Goal: Information Seeking & Learning: Learn about a topic

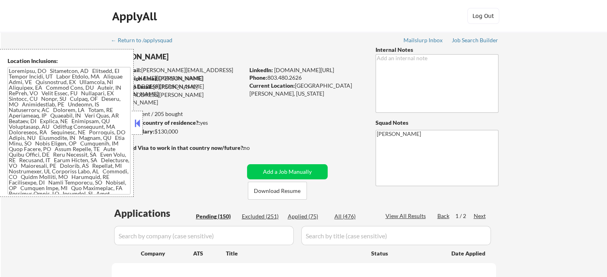
select select ""pending""
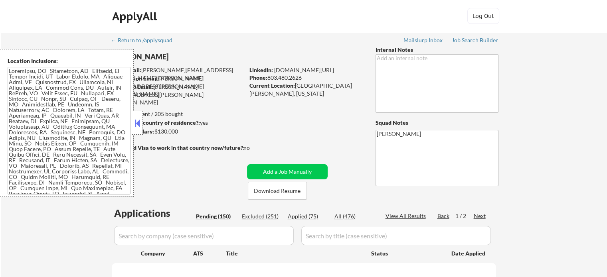
select select ""pending""
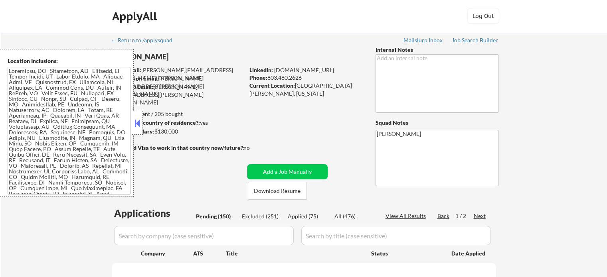
select select ""pending""
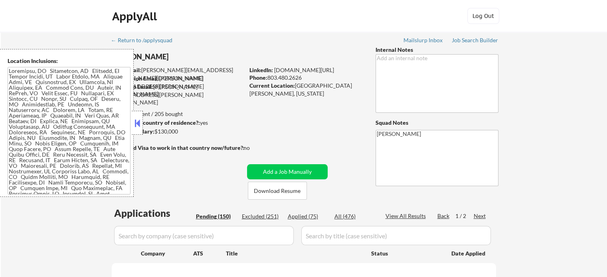
select select ""pending""
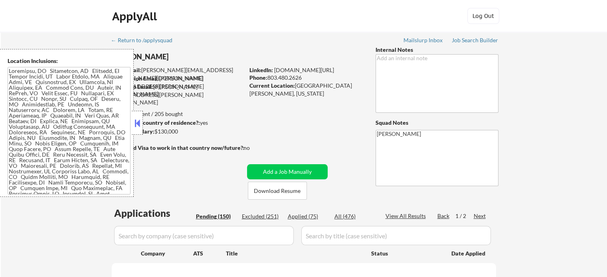
select select ""pending""
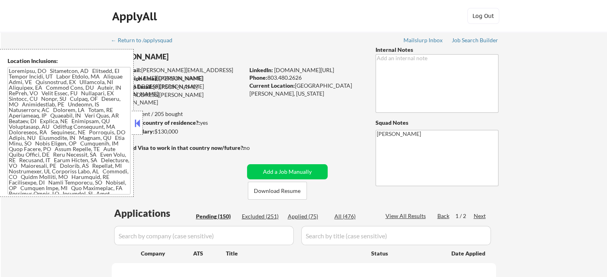
select select ""pending""
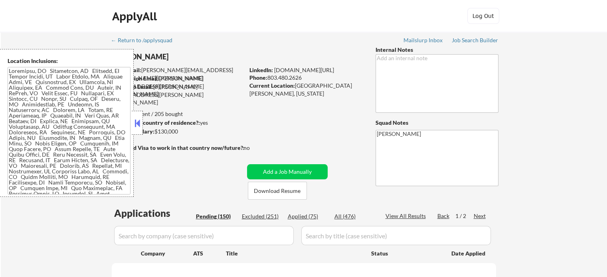
select select ""pending""
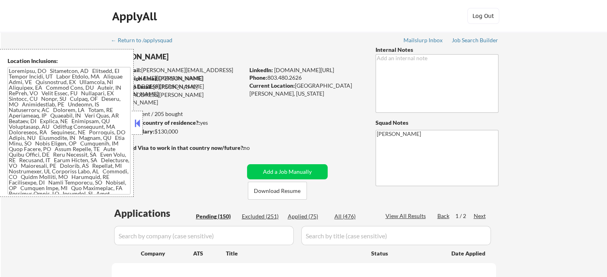
select select ""pending""
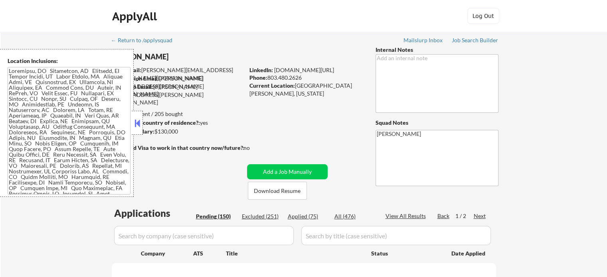
select select ""pending""
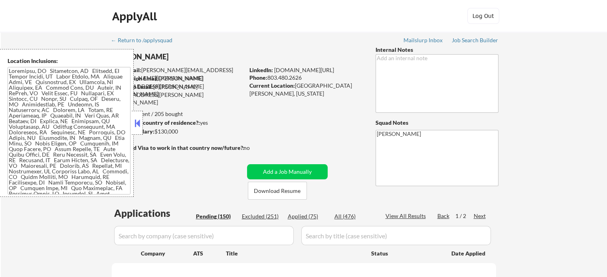
select select ""pending""
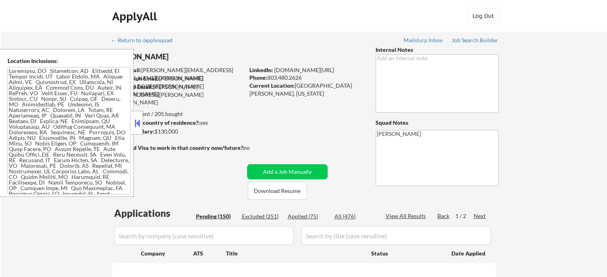
select select ""pending""
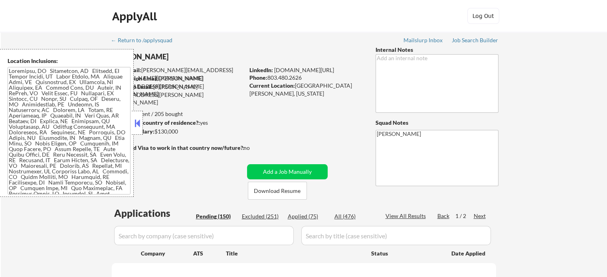
select select ""pending""
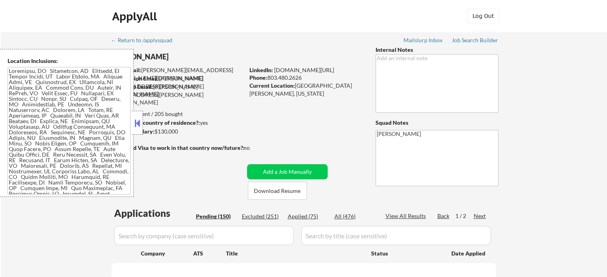
select select ""pending""
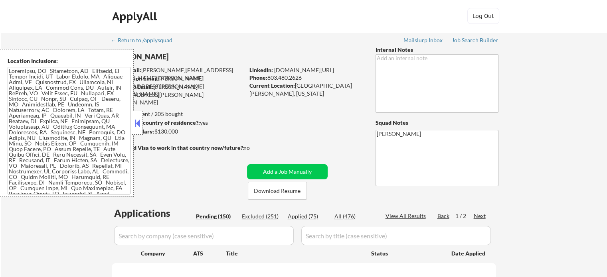
select select ""pending""
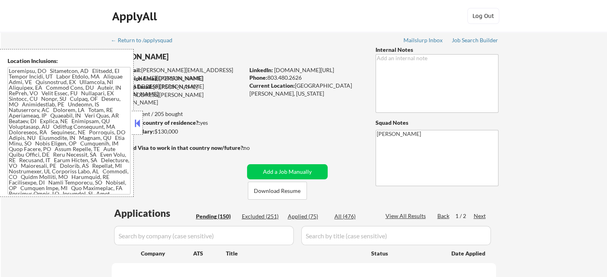
select select ""pending""
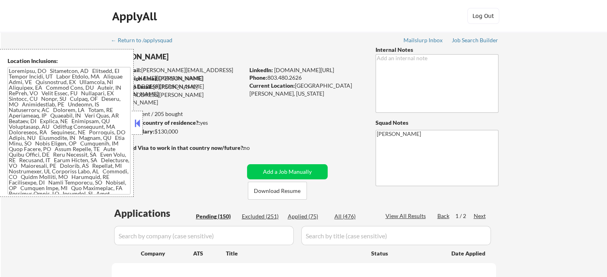
select select ""pending""
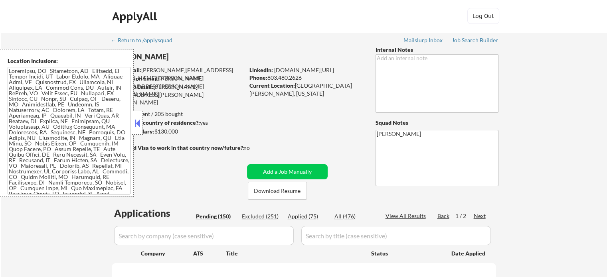
select select ""pending""
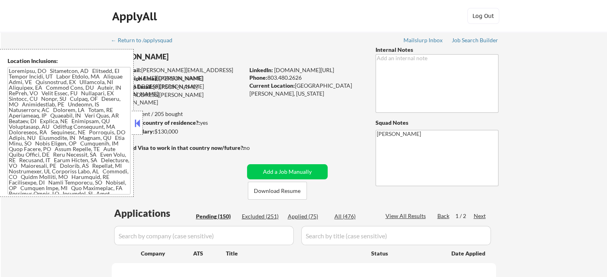
select select ""pending""
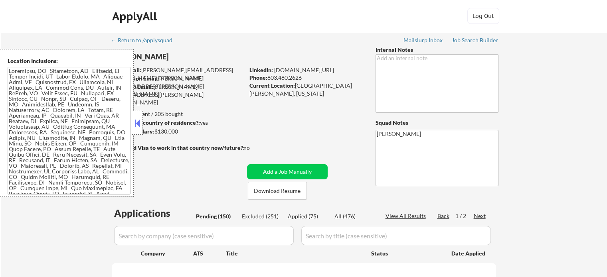
select select ""pending""
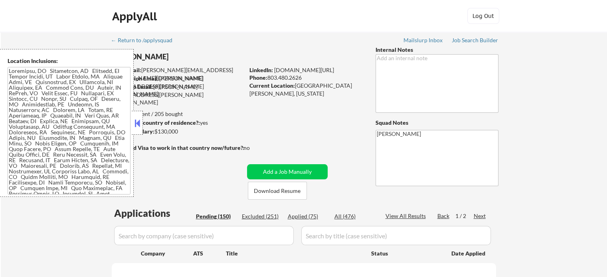
select select ""pending""
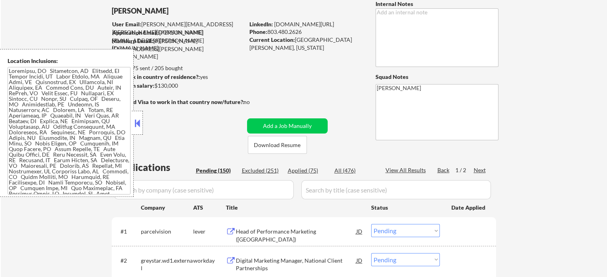
scroll to position [80, 0]
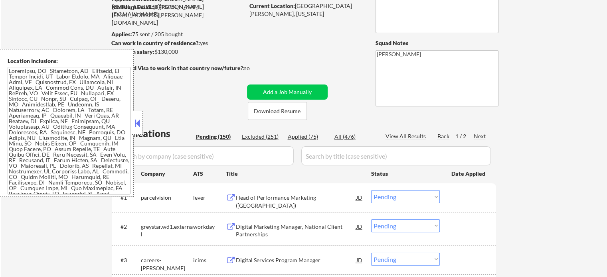
click at [289, 196] on div "Head of Performance Marketing ([GEOGRAPHIC_DATA])" at bounding box center [296, 202] width 120 height 16
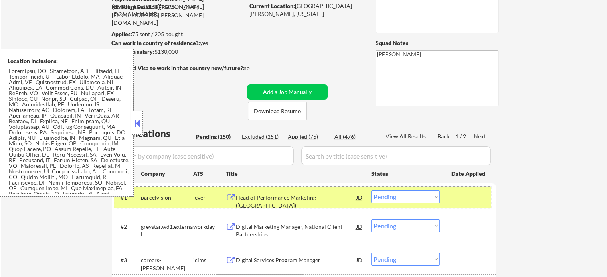
click at [458, 202] on div at bounding box center [468, 197] width 35 height 14
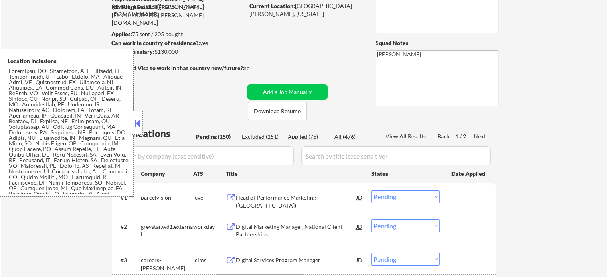
click at [254, 232] on div "Digital Marketing Manager, National Client Partnerships" at bounding box center [296, 231] width 120 height 16
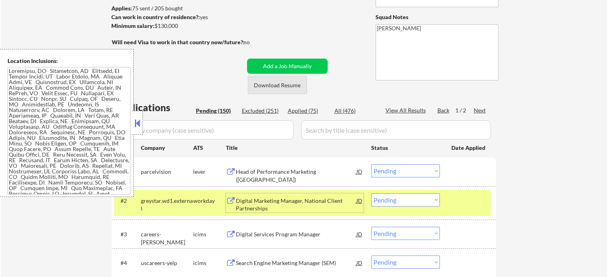
scroll to position [120, 0]
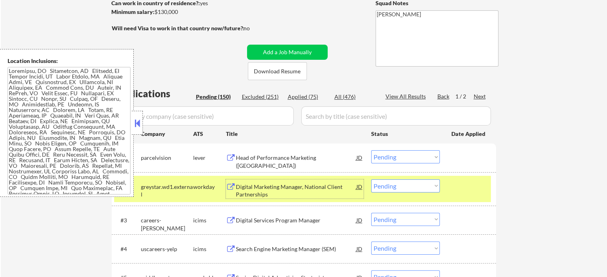
click at [455, 191] on div at bounding box center [468, 186] width 35 height 14
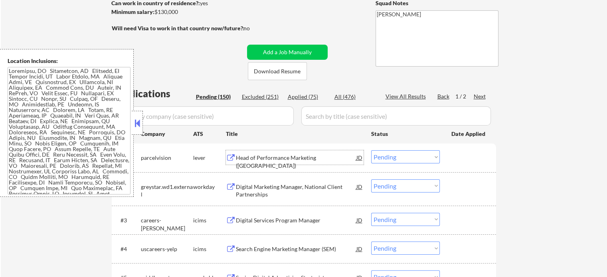
click at [286, 158] on div "Head of Performance Marketing ([GEOGRAPHIC_DATA])" at bounding box center [296, 162] width 120 height 16
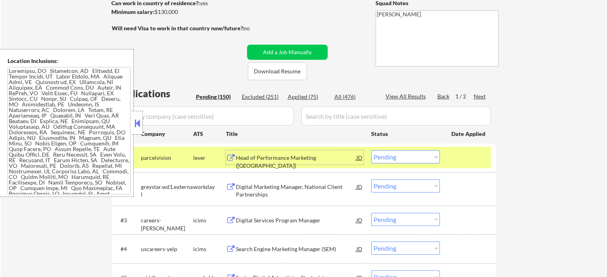
click at [396, 154] on select "Choose an option... Pending Applied Excluded (Questions) Excluded (Expired) Exc…" at bounding box center [405, 156] width 69 height 13
click at [371, 150] on select "Choose an option... Pending Applied Excluded (Questions) Excluded (Expired) Exc…" at bounding box center [405, 156] width 69 height 13
click at [450, 153] on div "#1 parcelvision lever Head of Performance Marketing (US) JD Choose an option...…" at bounding box center [302, 158] width 377 height 22
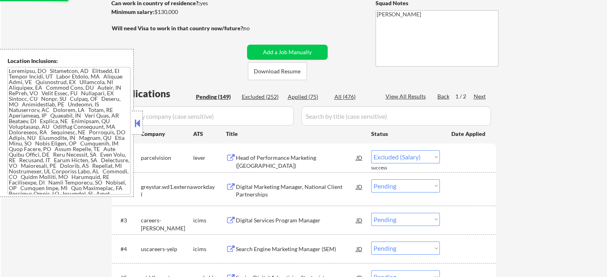
select select ""pending""
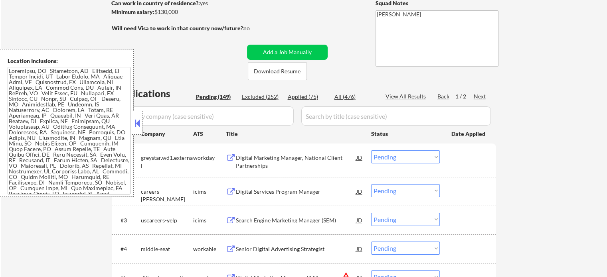
click at [406, 94] on div "View All Results" at bounding box center [406, 97] width 43 height 8
select select ""pending""
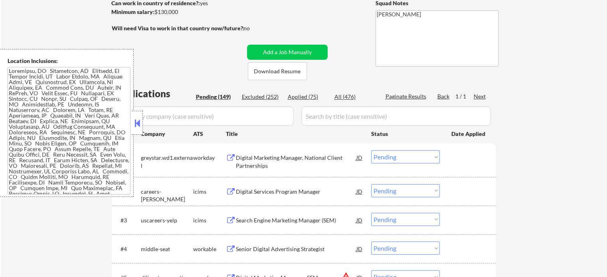
select select ""pending""
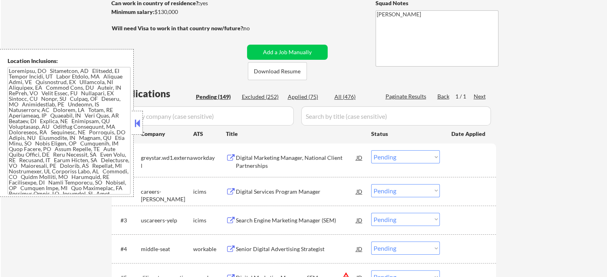
select select ""pending""
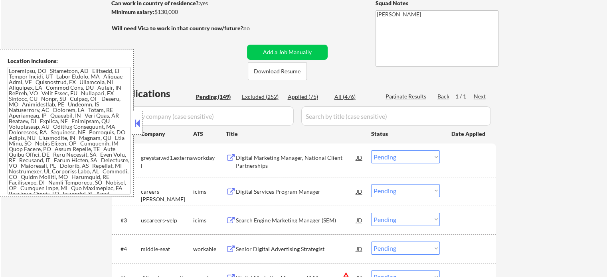
select select ""pending""
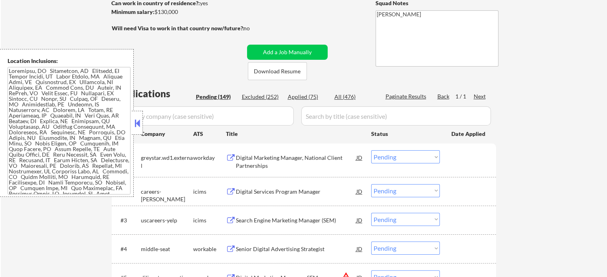
select select ""pending""
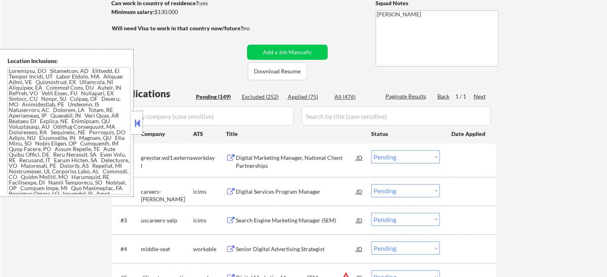
select select ""pending""
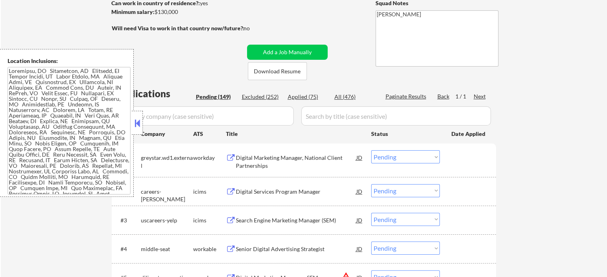
select select ""pending""
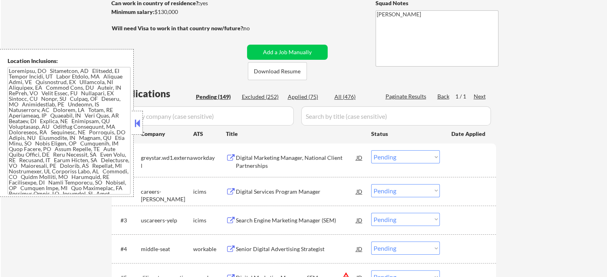
select select ""pending""
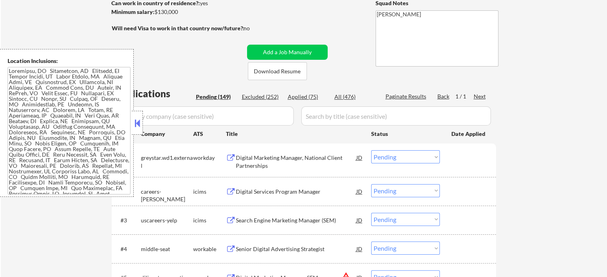
select select ""pending""
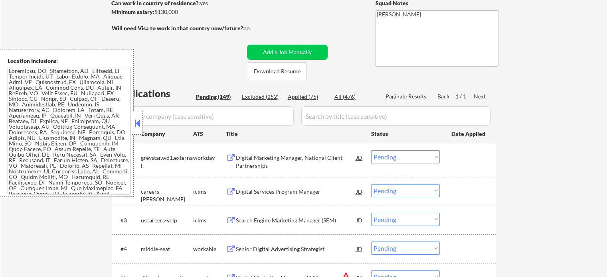
select select ""pending""
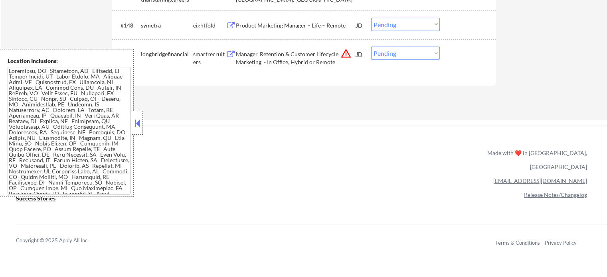
scroll to position [4921, 0]
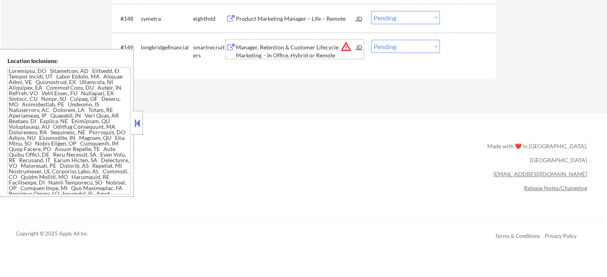
click at [305, 52] on div "Manager, Retention & Customer Lifecycle Marketing - In Office, Hybrid or Remote" at bounding box center [296, 51] width 120 height 16
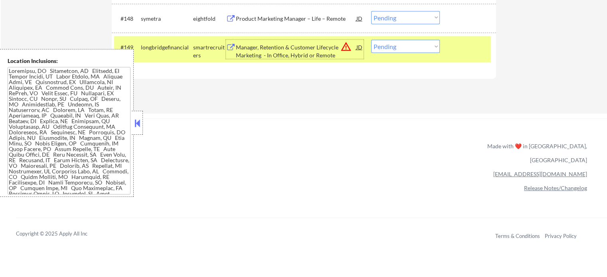
click at [412, 45] on select "Choose an option... Pending Applied Excluded (Questions) Excluded (Expired) Exc…" at bounding box center [405, 46] width 69 height 13
select select ""excluded__bad_match_""
click at [371, 40] on select "Choose an option... Pending Applied Excluded (Questions) Excluded (Expired) Exc…" at bounding box center [405, 46] width 69 height 13
click at [477, 51] on div at bounding box center [468, 47] width 35 height 14
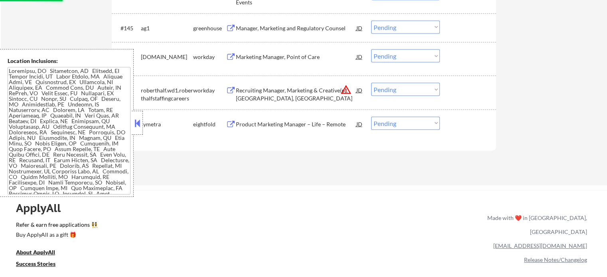
scroll to position [4802, 0]
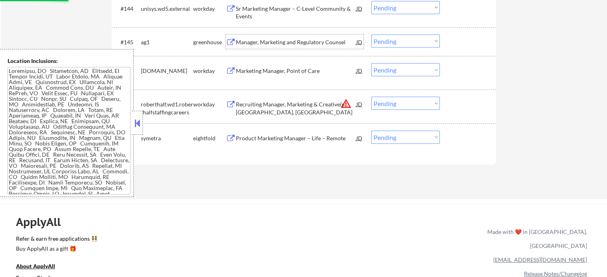
click at [252, 45] on div "Manager, Marketing and Regulatory Counsel" at bounding box center [296, 42] width 120 height 8
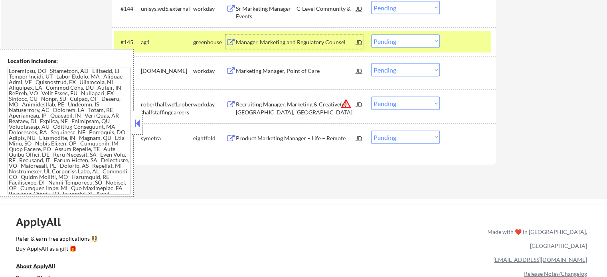
click at [401, 33] on div "#145 ag1 greenhouse Manager, Marketing and Regulatory Counsel JD Choose an opti…" at bounding box center [302, 42] width 377 height 22
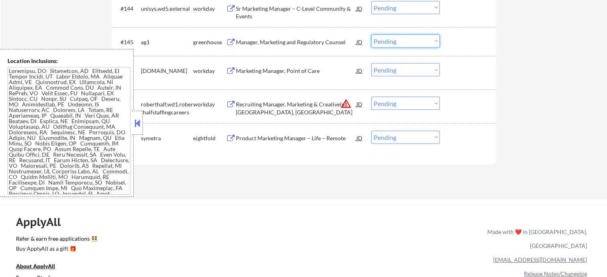
click at [400, 46] on select "Choose an option... Pending Applied Excluded (Questions) Excluded (Expired) Exc…" at bounding box center [405, 41] width 69 height 13
click at [371, 35] on select "Choose an option... Pending Applied Excluded (Questions) Excluded (Expired) Exc…" at bounding box center [405, 41] width 69 height 13
click at [463, 36] on div at bounding box center [468, 42] width 35 height 14
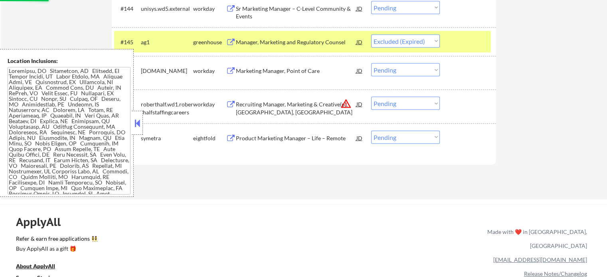
scroll to position [4762, 0]
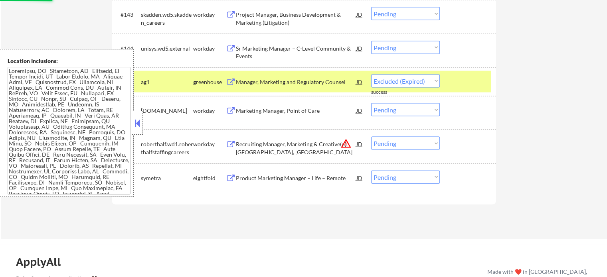
click at [469, 77] on div at bounding box center [468, 82] width 35 height 14
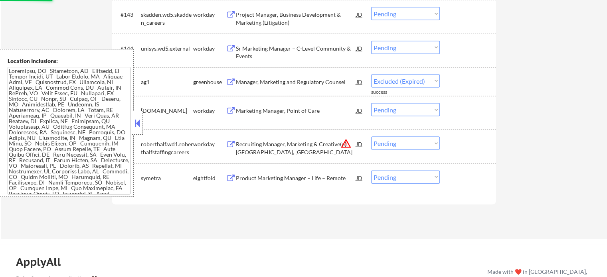
select select ""pending""
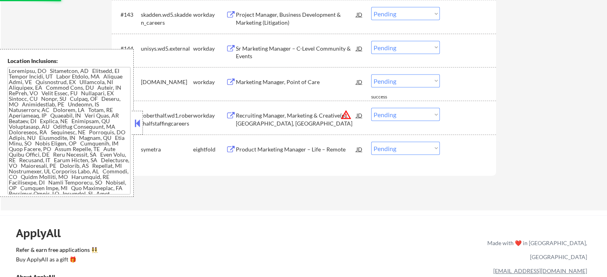
click at [276, 47] on div "Sr Marketing Manager – C-Level Community & Events" at bounding box center [296, 53] width 120 height 16
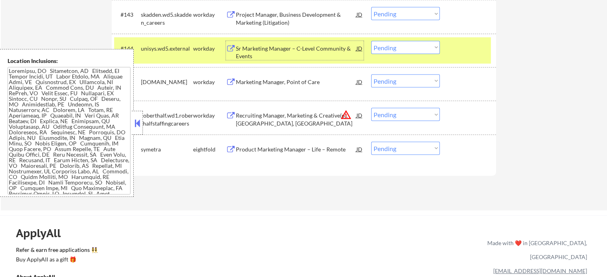
click at [402, 49] on select "Choose an option... Pending Applied Excluded (Questions) Excluded (Expired) Exc…" at bounding box center [405, 47] width 69 height 13
click at [371, 41] on select "Choose an option... Pending Applied Excluded (Questions) Excluded (Expired) Exc…" at bounding box center [405, 47] width 69 height 13
click at [461, 48] on div at bounding box center [468, 48] width 35 height 14
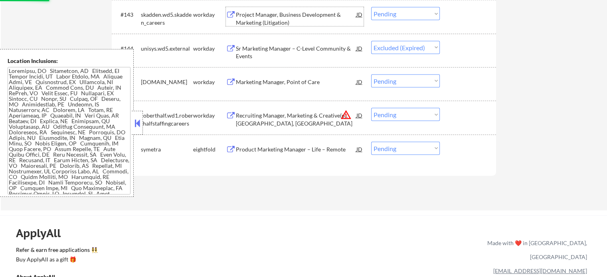
click at [303, 20] on div "Project Manager, Business Development & Marketing (Litigation)" at bounding box center [296, 19] width 120 height 16
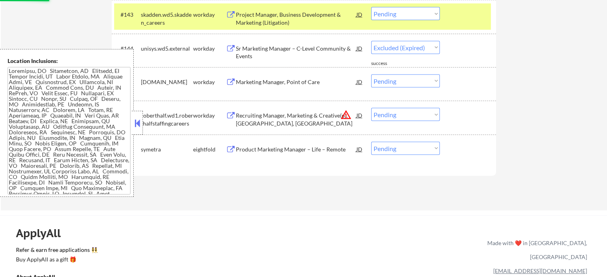
select select ""pending""
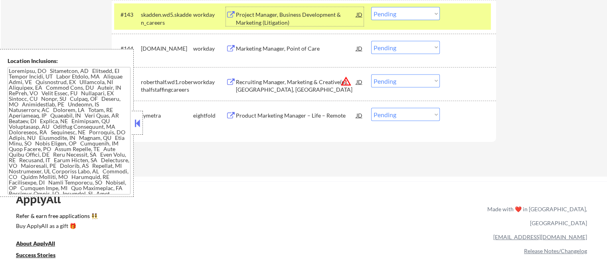
click at [399, 16] on select "Choose an option... Pending Applied Excluded (Questions) Excluded (Expired) Exc…" at bounding box center [405, 13] width 69 height 13
click at [371, 8] on select "Choose an option... Pending Applied Excluded (Questions) Excluded (Expired) Exc…" at bounding box center [405, 13] width 69 height 13
click at [453, 20] on div at bounding box center [468, 14] width 35 height 14
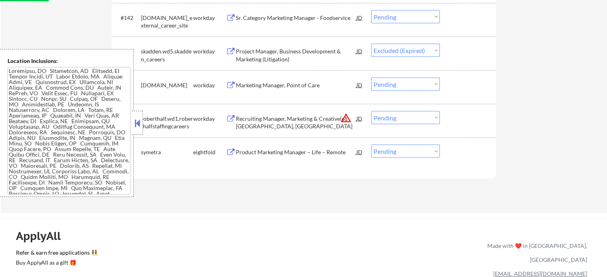
scroll to position [4682, 0]
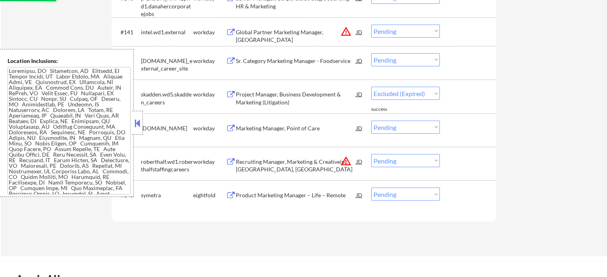
select select ""pending""
click at [263, 33] on div "Global Partner Marketing Manager, [GEOGRAPHIC_DATA]" at bounding box center [296, 36] width 120 height 16
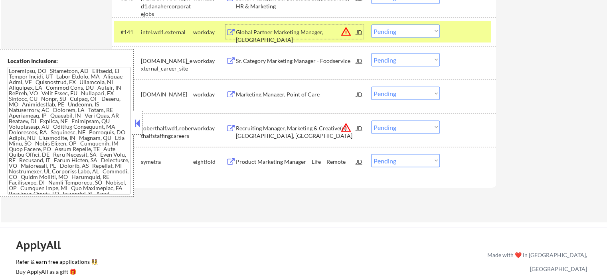
click at [463, 32] on div at bounding box center [468, 32] width 35 height 14
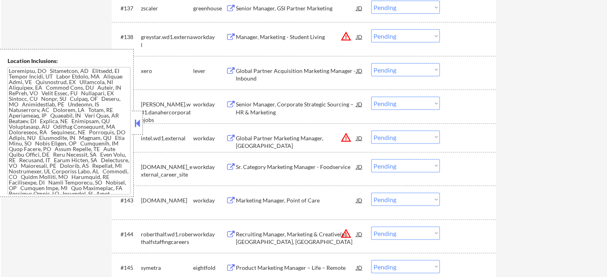
scroll to position [4562, 0]
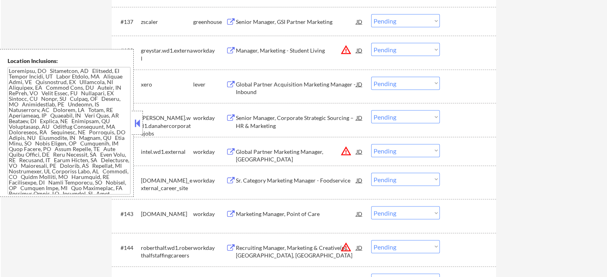
click at [277, 82] on div "Global Partner Acquisition Marketing Manager - Inbound" at bounding box center [296, 89] width 120 height 16
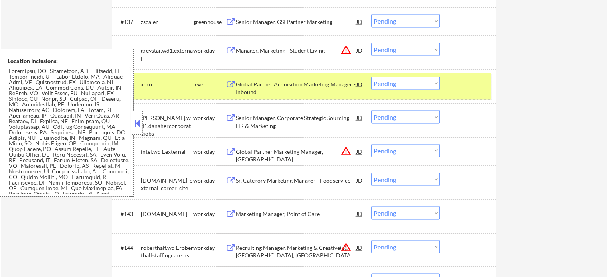
click at [476, 80] on div at bounding box center [468, 84] width 35 height 14
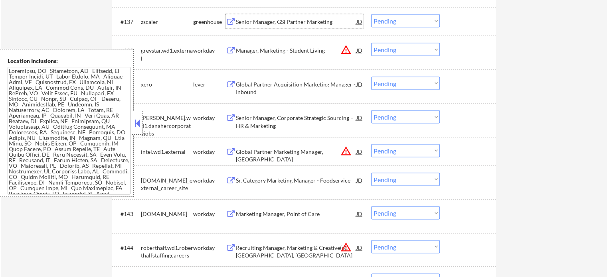
click at [272, 23] on div "Senior Manager, GSI Partner Marketing" at bounding box center [296, 22] width 120 height 8
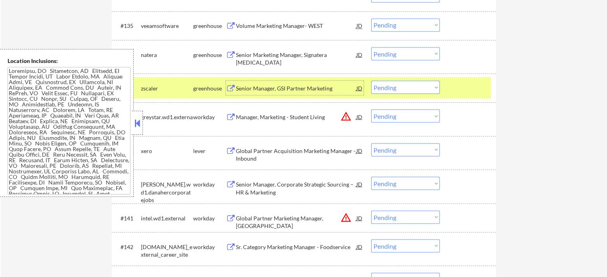
scroll to position [4483, 0]
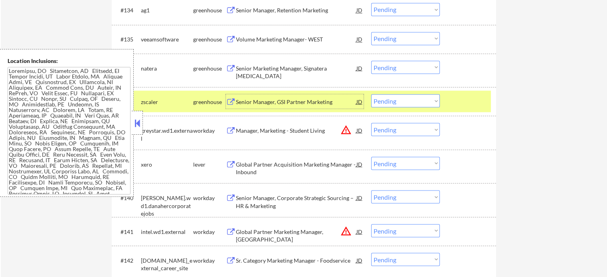
click at [456, 103] on div at bounding box center [468, 101] width 35 height 14
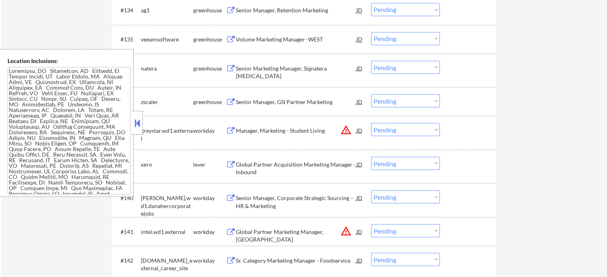
click at [266, 68] on div "Senior Marketing Manager, Signatera [MEDICAL_DATA]" at bounding box center [296, 72] width 120 height 16
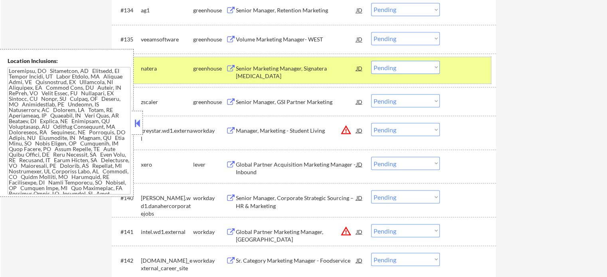
click at [467, 78] on div "#136 [PERSON_NAME] Senior Marketing Manager, Signatera [MEDICAL_DATA] JD Choose…" at bounding box center [302, 70] width 377 height 26
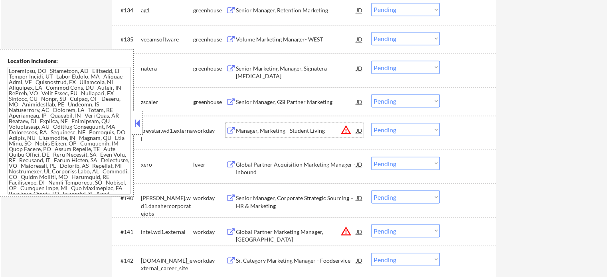
click at [268, 136] on div "Manager, Marketing - Student Living" at bounding box center [296, 130] width 120 height 14
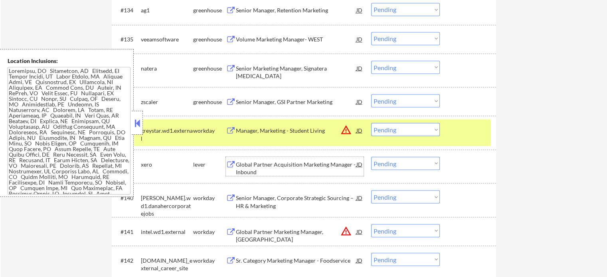
click at [297, 164] on div "Global Partner Acquisition Marketing Manager - Inbound" at bounding box center [296, 168] width 120 height 16
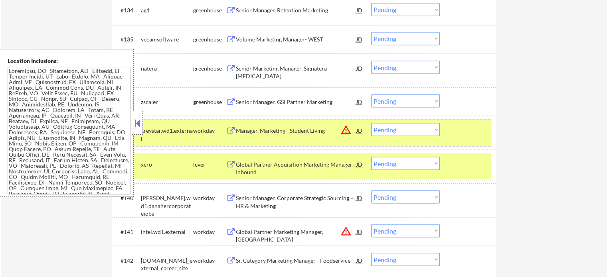
click at [468, 137] on div at bounding box center [468, 130] width 35 height 14
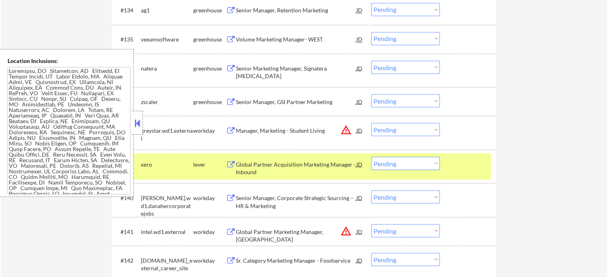
click at [467, 160] on div at bounding box center [468, 164] width 35 height 14
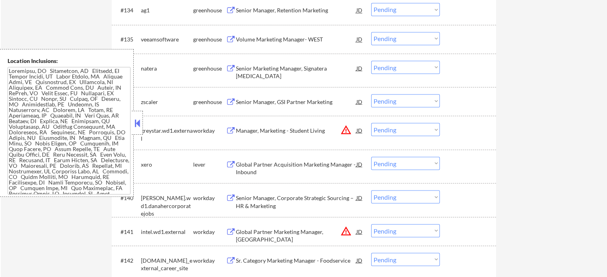
click at [332, 69] on div "Senior Marketing Manager, Signatera [MEDICAL_DATA]" at bounding box center [296, 72] width 120 height 16
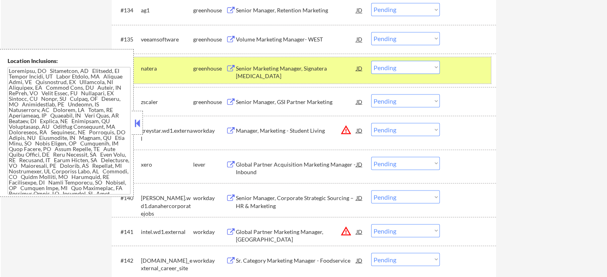
click at [483, 71] on div at bounding box center [468, 68] width 35 height 14
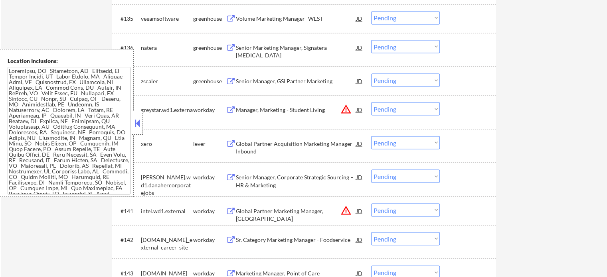
scroll to position [4522, 0]
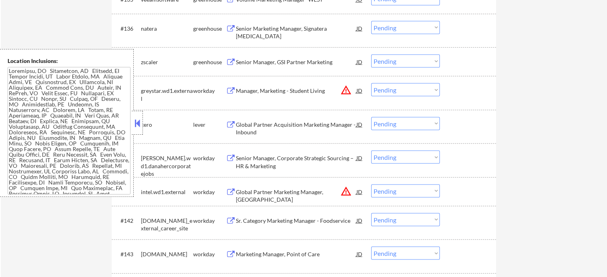
click at [297, 254] on div "Marketing Manager, Point of Care" at bounding box center [296, 254] width 120 height 8
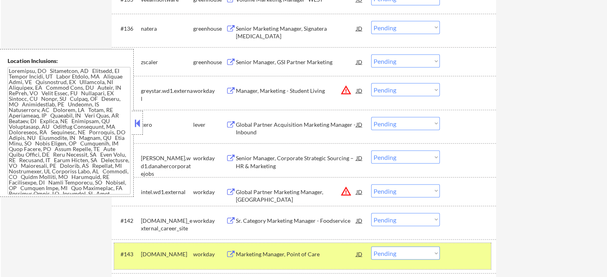
click at [464, 253] on div at bounding box center [468, 254] width 35 height 14
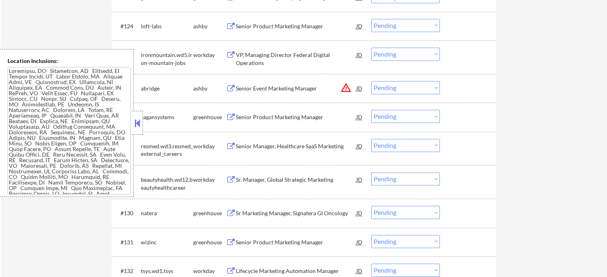
scroll to position [4124, 0]
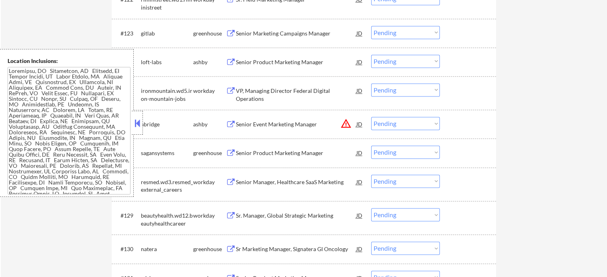
click at [303, 38] on div "Senior Marketing Campaigns Manager" at bounding box center [296, 33] width 120 height 14
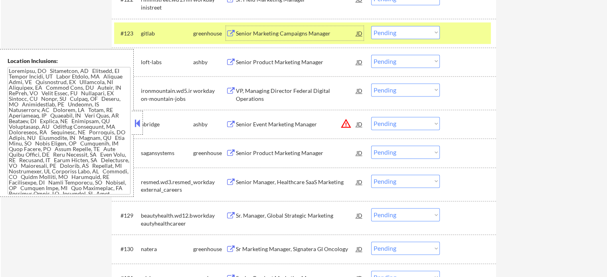
click at [473, 32] on div at bounding box center [468, 33] width 35 height 14
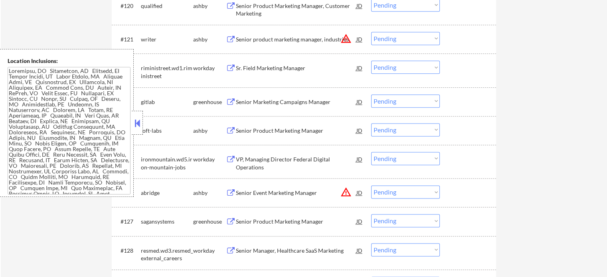
scroll to position [4004, 0]
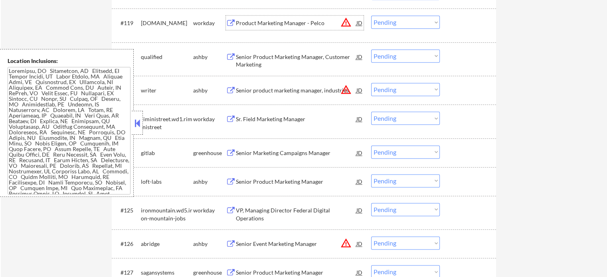
click at [305, 24] on div "Product Marketing Manager - Pelco" at bounding box center [296, 23] width 120 height 8
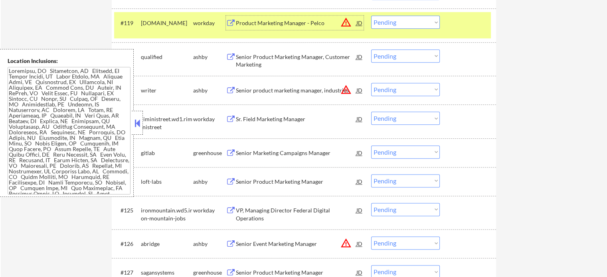
click at [483, 30] on div at bounding box center [468, 23] width 35 height 14
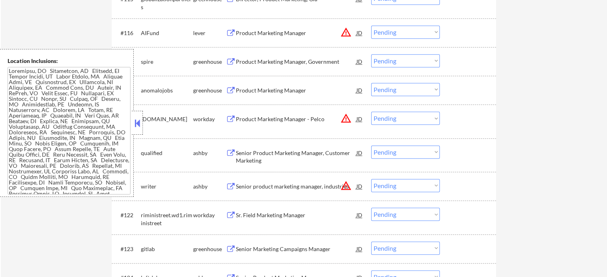
scroll to position [3884, 0]
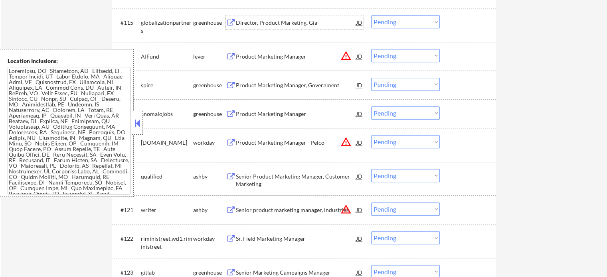
click at [308, 22] on div "Director, Product Marketing, Gia" at bounding box center [296, 23] width 120 height 8
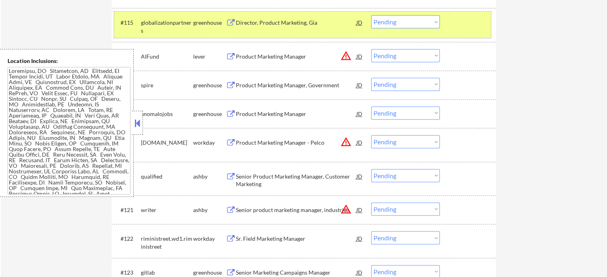
click at [456, 29] on div at bounding box center [468, 22] width 35 height 14
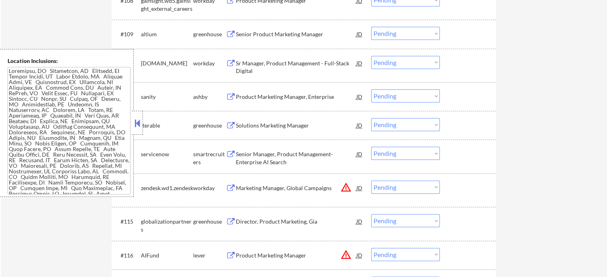
scroll to position [3685, 0]
click at [274, 36] on div "Senior Product Marketing Manager" at bounding box center [296, 35] width 120 height 8
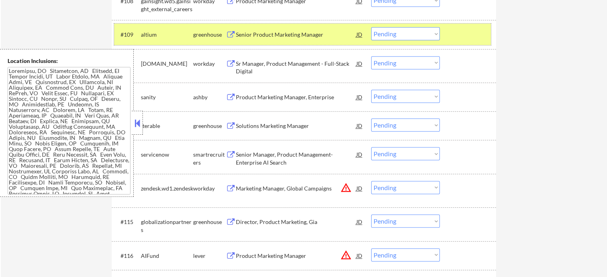
click at [458, 30] on div at bounding box center [468, 34] width 35 height 14
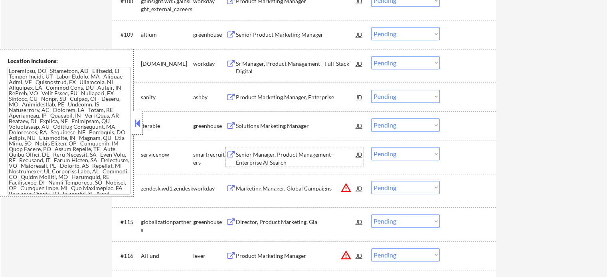
click at [318, 154] on div "Senior Manager, Product Management- Enterprise AI Search" at bounding box center [296, 159] width 120 height 16
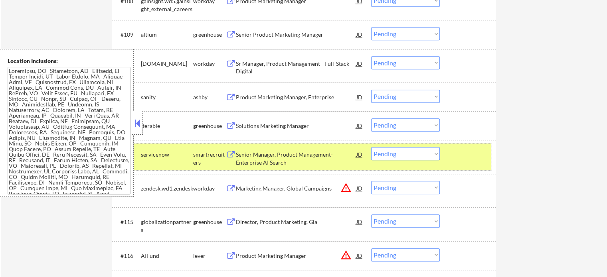
click at [481, 160] on div at bounding box center [468, 154] width 35 height 14
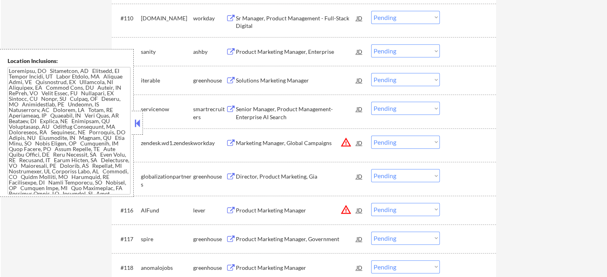
scroll to position [3765, 0]
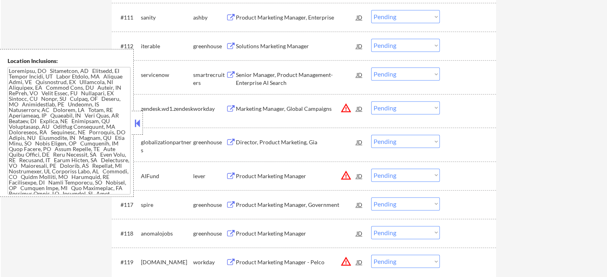
click at [292, 237] on div "Product Marketing Manager" at bounding box center [296, 234] width 120 height 8
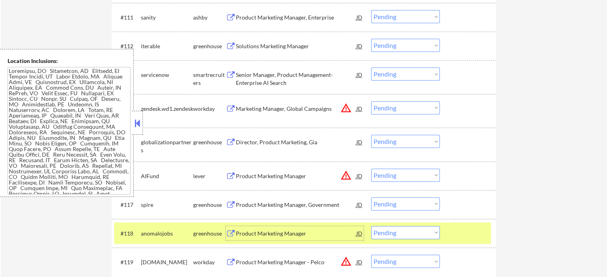
click at [480, 235] on div at bounding box center [468, 233] width 35 height 14
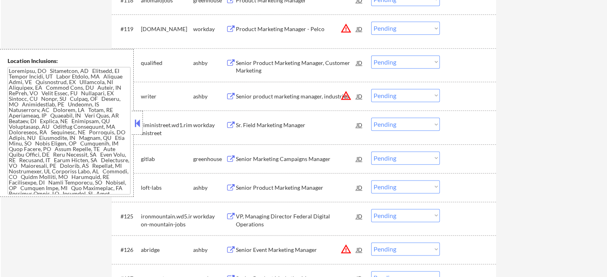
scroll to position [4044, 0]
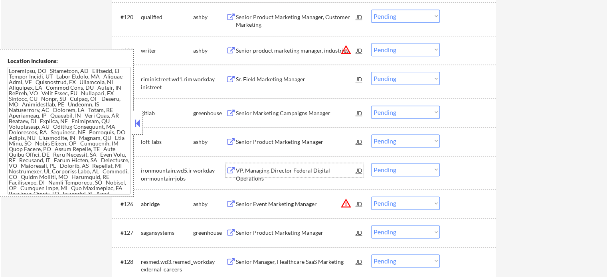
click at [296, 172] on div "VP, Managing Director Federal Digital Operations" at bounding box center [296, 175] width 120 height 16
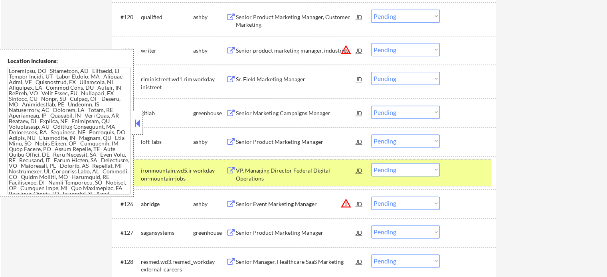
drag, startPoint x: 476, startPoint y: 164, endPoint x: 396, endPoint y: 160, distance: 79.5
click at [475, 165] on div at bounding box center [468, 170] width 35 height 14
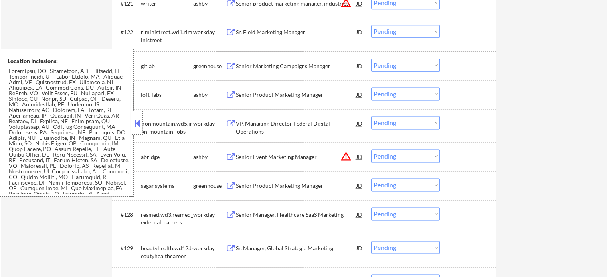
scroll to position [4124, 0]
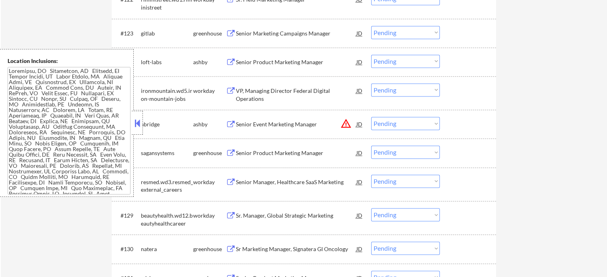
click at [274, 213] on div "Sr. Manager, Global Strategic Marketing" at bounding box center [296, 216] width 120 height 8
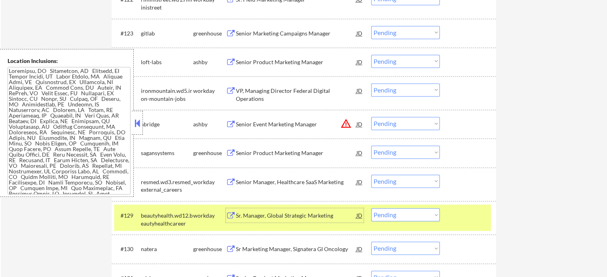
click at [475, 220] on div at bounding box center [468, 215] width 35 height 14
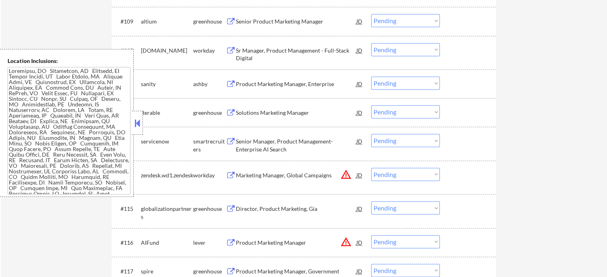
scroll to position [3605, 0]
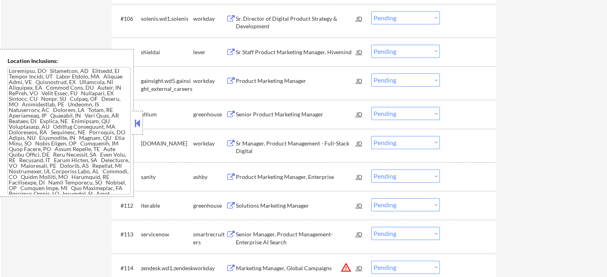
click at [293, 51] on div "Sr Staff Product Marketing Manager, Hivemind" at bounding box center [296, 52] width 120 height 8
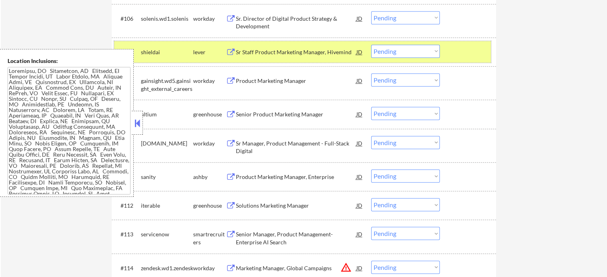
click at [455, 52] on div at bounding box center [468, 52] width 35 height 14
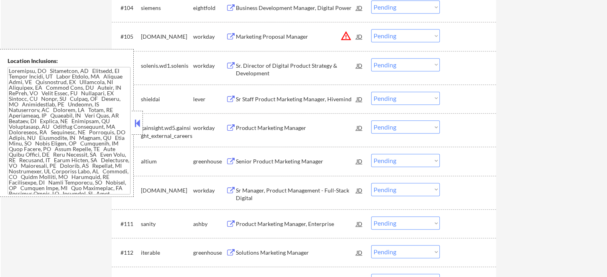
scroll to position [3445, 0]
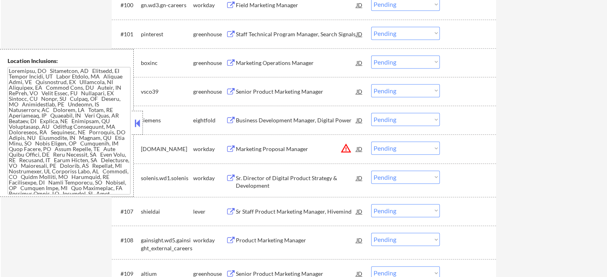
click at [320, 33] on div "Staff Technical Program Manager, Search Signals" at bounding box center [296, 34] width 120 height 8
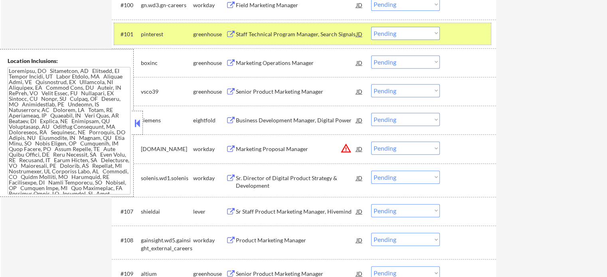
click at [471, 43] on div "#101 pinterest greenhouse Staff Technical Program Manager, Search Signals JD Ch…" at bounding box center [302, 34] width 377 height 22
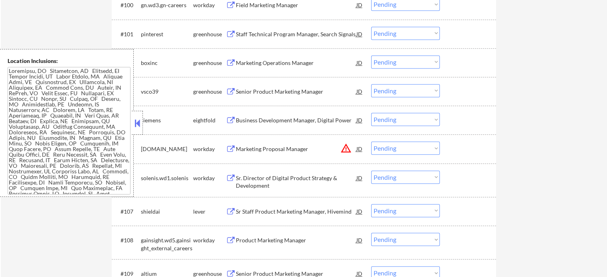
click at [282, 153] on div "Marketing Proposal Manager" at bounding box center [296, 149] width 120 height 8
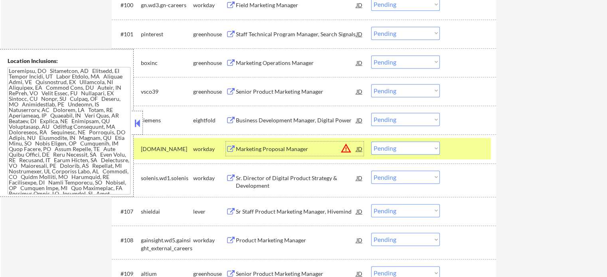
click at [465, 148] on div at bounding box center [468, 149] width 35 height 14
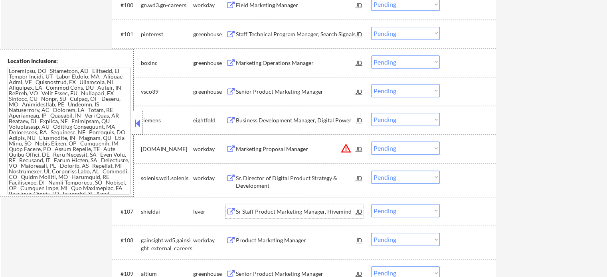
click at [295, 211] on div "Sr Staff Product Marketing Manager, Hivemind" at bounding box center [296, 212] width 120 height 8
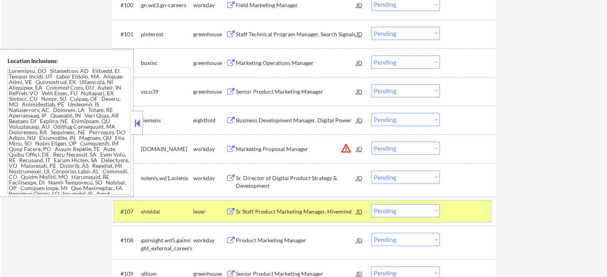
click at [488, 215] on div "#107 shieldai lever Sr Staff Product Marketing Manager, Hivemind JD Choose an o…" at bounding box center [302, 212] width 377 height 22
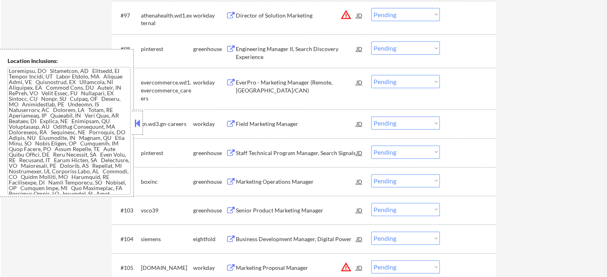
scroll to position [3326, 0]
click at [285, 54] on div "Engineering Manager II, Search Discovery Experience" at bounding box center [296, 54] width 120 height 16
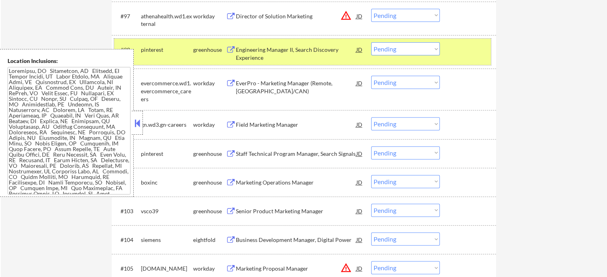
click at [445, 51] on div "#98 pinterest greenhouse Engineering Manager II, Search Discovery Experience JD…" at bounding box center [302, 52] width 377 height 26
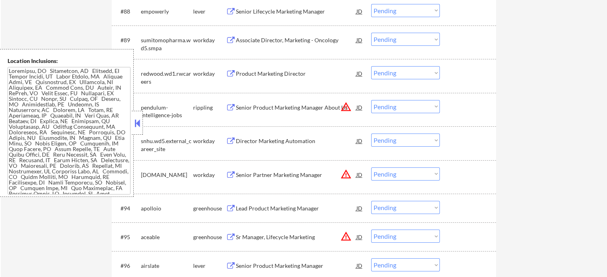
scroll to position [3047, 0]
click at [313, 42] on div "Associate Director, Marketing - Oncology" at bounding box center [296, 41] width 120 height 8
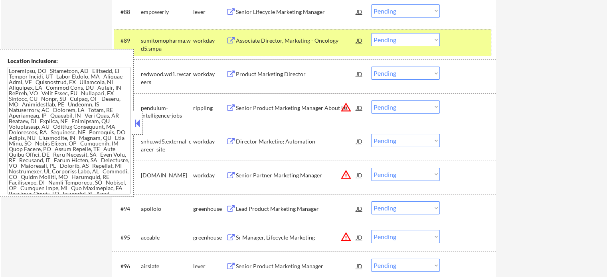
click at [459, 45] on div at bounding box center [468, 40] width 35 height 14
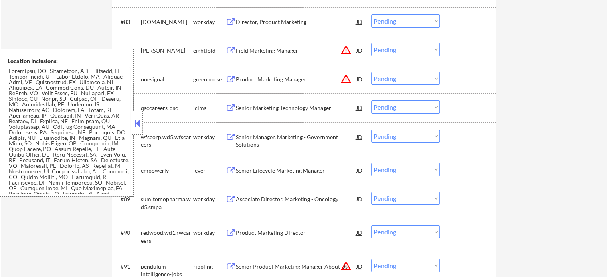
scroll to position [2887, 0]
click at [296, 25] on div "Director, Product Marketing" at bounding box center [296, 23] width 120 height 8
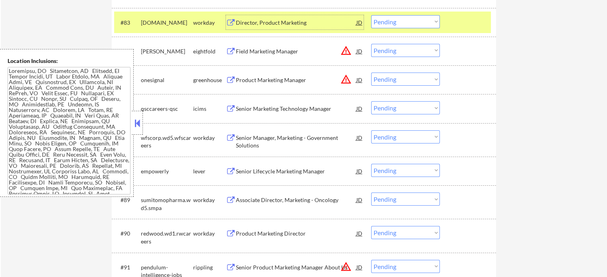
click at [447, 23] on div "#83 [DOMAIN_NAME] workday Director, Product Marketing JD Choose an option... Pe…" at bounding box center [302, 23] width 377 height 22
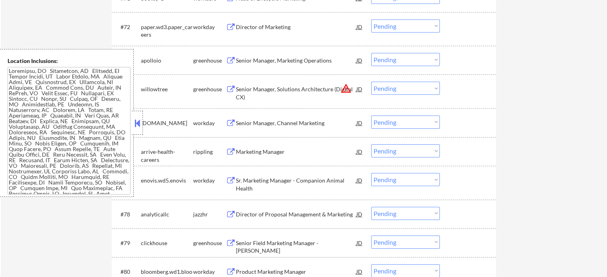
scroll to position [2528, 0]
click at [327, 59] on div "Senior Manager, Marketing Operations" at bounding box center [296, 61] width 120 height 8
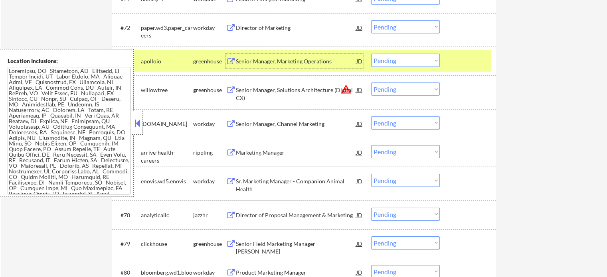
click at [463, 62] on div at bounding box center [468, 61] width 35 height 14
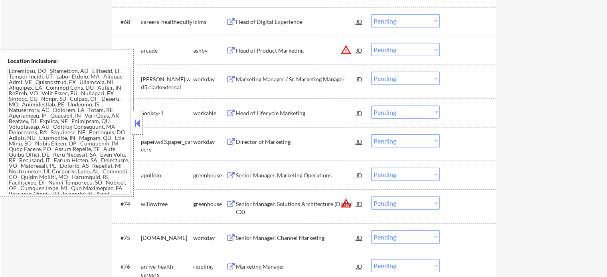
scroll to position [2408, 0]
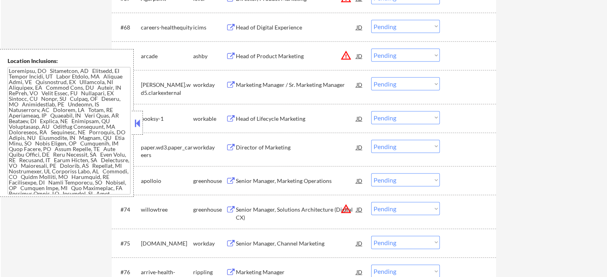
click at [260, 58] on div "Head of Product Marketing" at bounding box center [296, 56] width 120 height 8
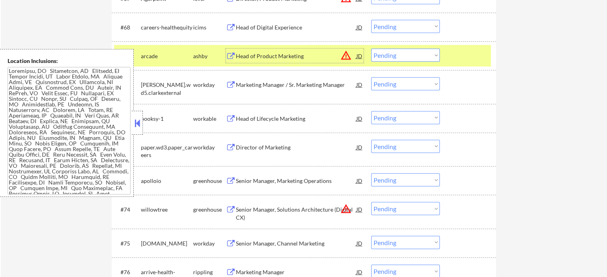
click at [455, 57] on div at bounding box center [468, 56] width 35 height 14
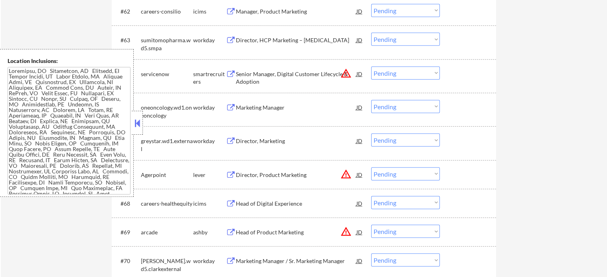
scroll to position [2169, 0]
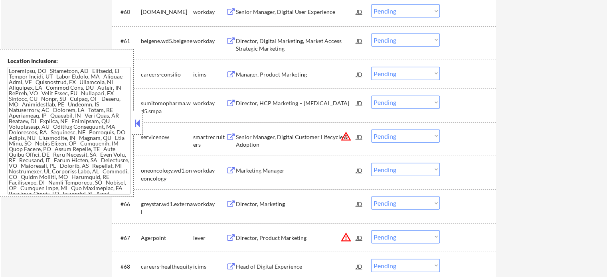
click at [297, 44] on div "Director, Digital Marketing, Market Access Strategic Marketing" at bounding box center [296, 45] width 120 height 16
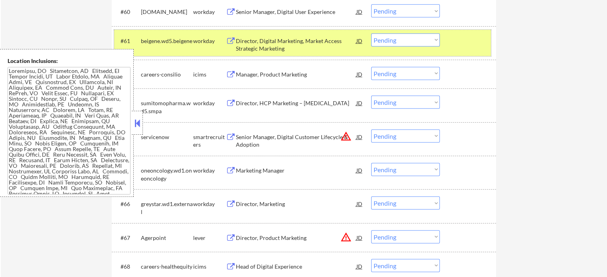
click at [464, 45] on div at bounding box center [468, 41] width 35 height 14
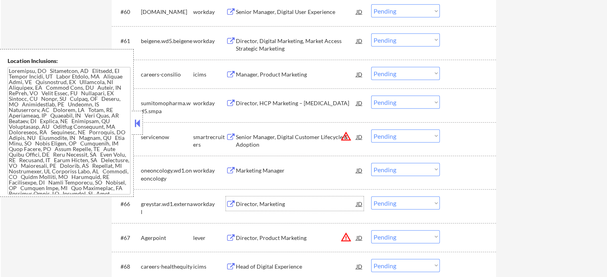
click at [250, 207] on div "Director, Marketing" at bounding box center [296, 204] width 120 height 8
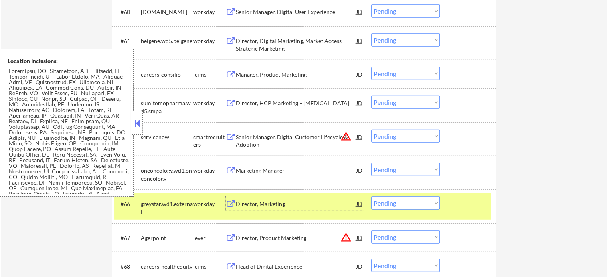
click at [480, 198] on div at bounding box center [468, 204] width 35 height 14
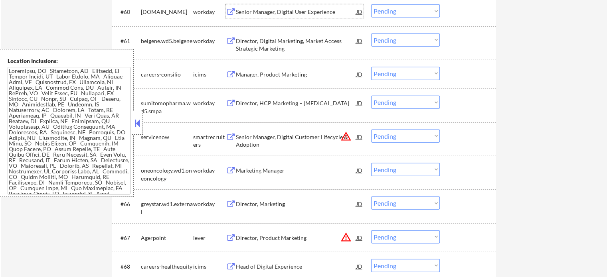
click at [249, 14] on div "Senior Manager, Digital User Experience" at bounding box center [296, 12] width 120 height 8
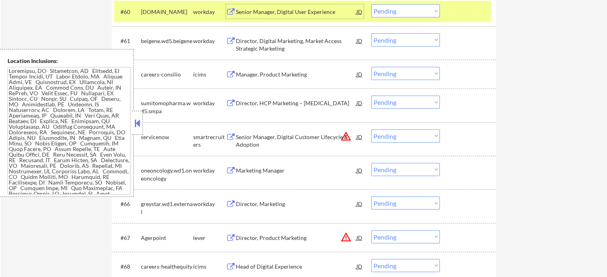
click at [463, 1] on div "#60 [DOMAIN_NAME] workday Senior Manager, Digital User Experience JD Choose an …" at bounding box center [302, 12] width 377 height 22
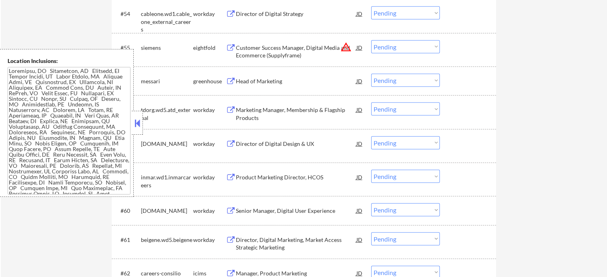
scroll to position [1970, 0]
click at [281, 11] on div "Director of Digital Strategy" at bounding box center [296, 14] width 120 height 8
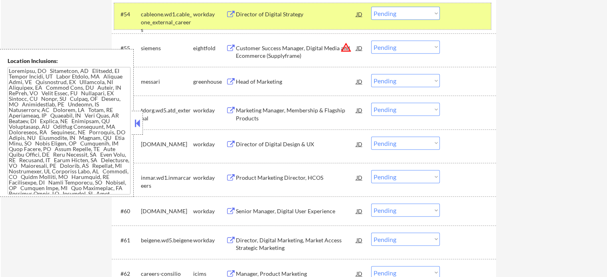
click at [473, 16] on div at bounding box center [468, 14] width 35 height 14
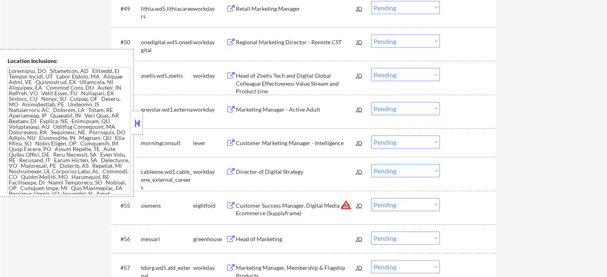
scroll to position [1810, 0]
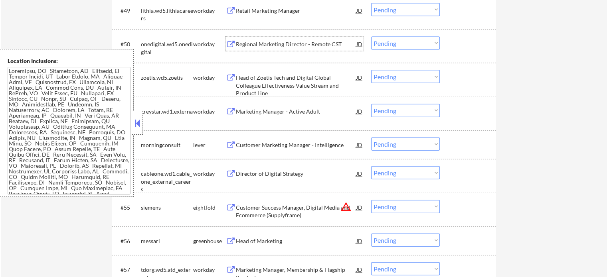
click at [279, 41] on div "Regional Marketing Director - Remote CST" at bounding box center [296, 44] width 120 height 8
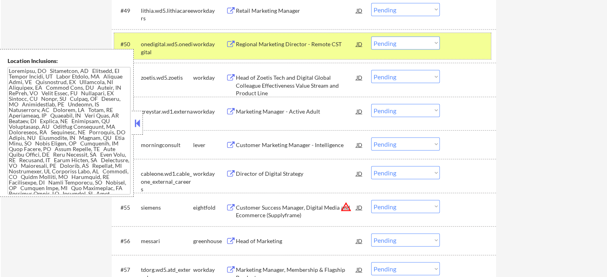
click at [458, 41] on div at bounding box center [468, 44] width 35 height 14
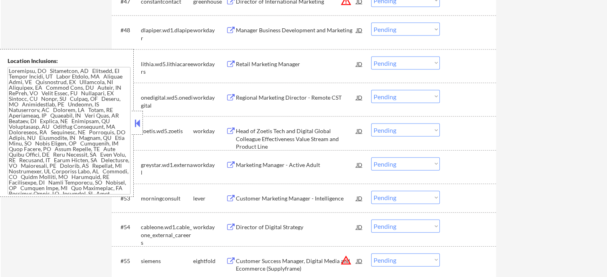
scroll to position [1651, 0]
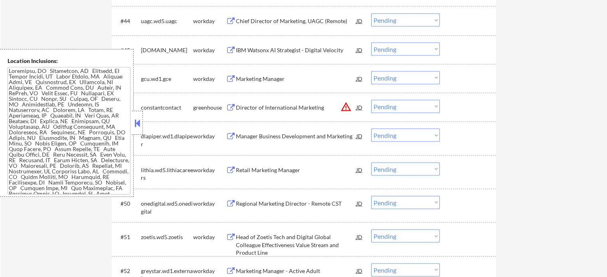
click at [265, 49] on div "IBM Watsonx AI Strategist - Digital Velocity" at bounding box center [296, 50] width 120 height 8
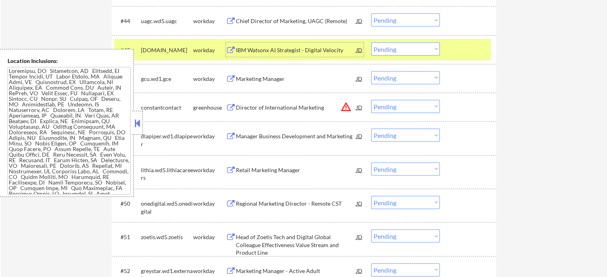
click at [458, 49] on div at bounding box center [468, 50] width 35 height 14
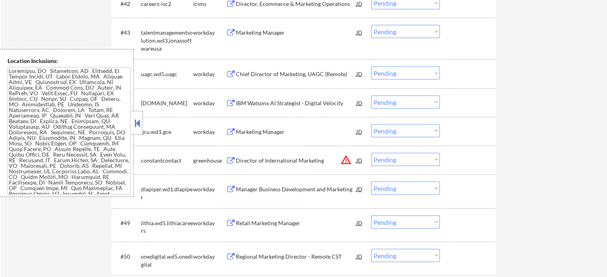
scroll to position [1531, 0]
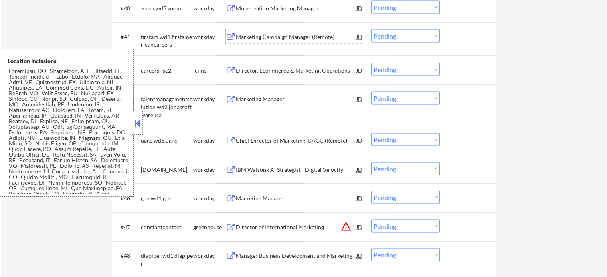
click at [278, 35] on div "Marketing Campaign Manager (Remote)" at bounding box center [296, 37] width 120 height 8
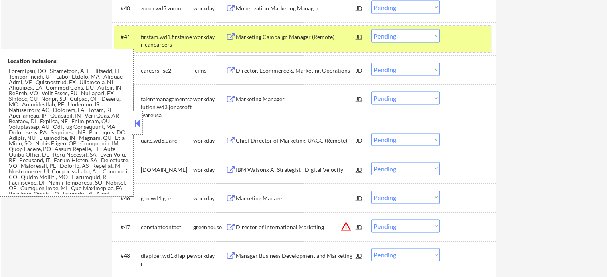
click at [448, 33] on div "#41 firstam.wd1.firstamericancareers workday Marketing Campaign Manager (Remote…" at bounding box center [302, 39] width 377 height 26
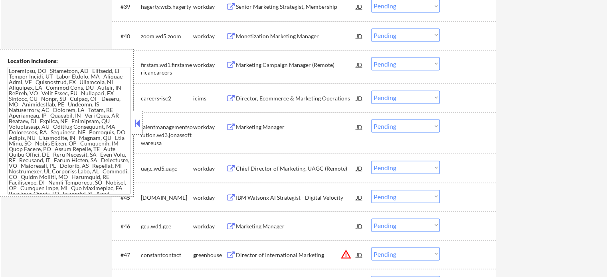
scroll to position [1491, 0]
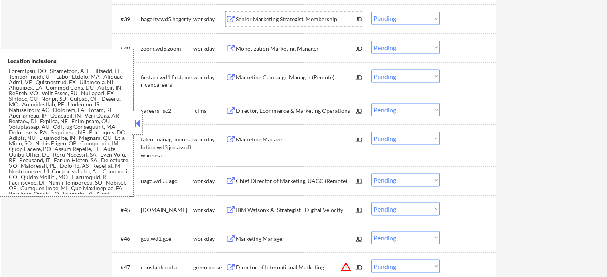
click at [326, 21] on div "Senior Marketing Strategist, Membership" at bounding box center [296, 19] width 120 height 8
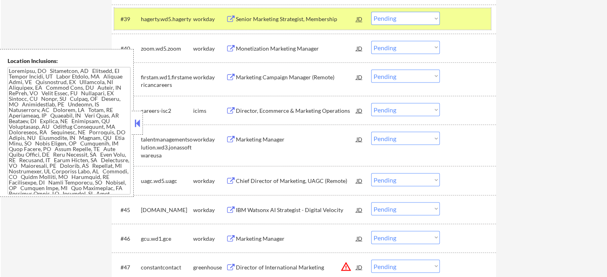
click at [479, 18] on div at bounding box center [468, 19] width 35 height 14
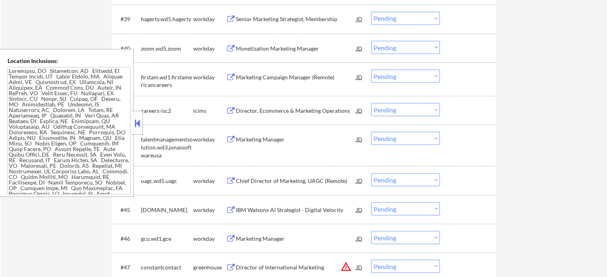
scroll to position [1371, 0]
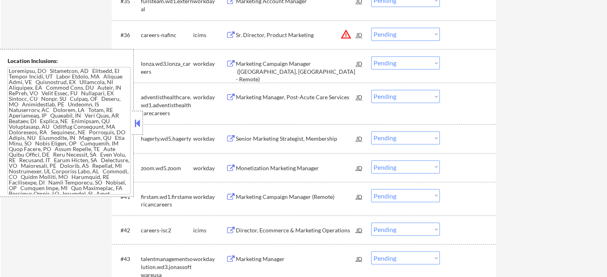
click at [308, 58] on div "Marketing Campaign Manager ([GEOGRAPHIC_DATA], [GEOGRAPHIC_DATA] - Remote)" at bounding box center [296, 65] width 120 height 19
